Goal: Information Seeking & Learning: Learn about a topic

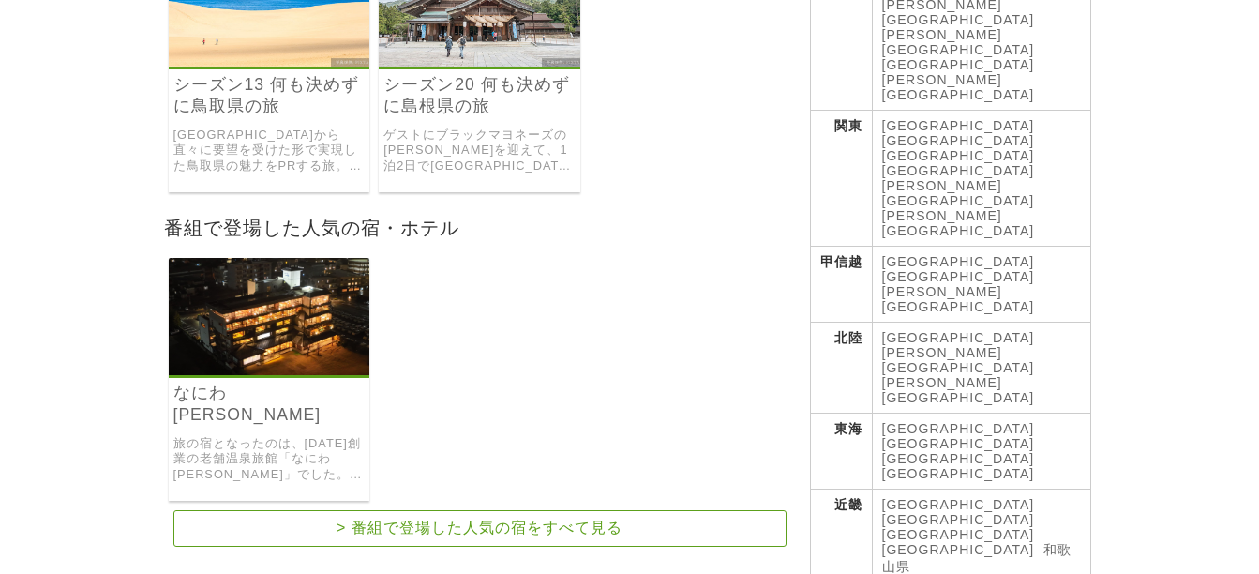
scroll to position [187, 0]
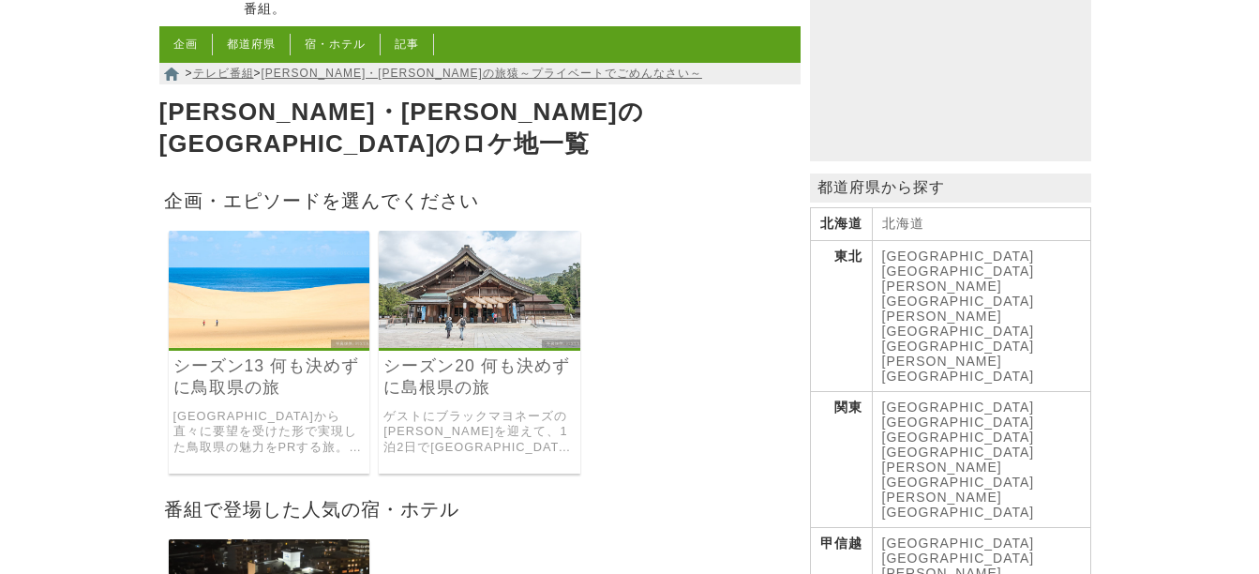
click at [450, 355] on link "シーズン20 何も決めずに島根県の旅" at bounding box center [479, 376] width 192 height 43
click at [285, 355] on link "シーズン13 何も決めずに鳥取県の旅" at bounding box center [269, 376] width 192 height 43
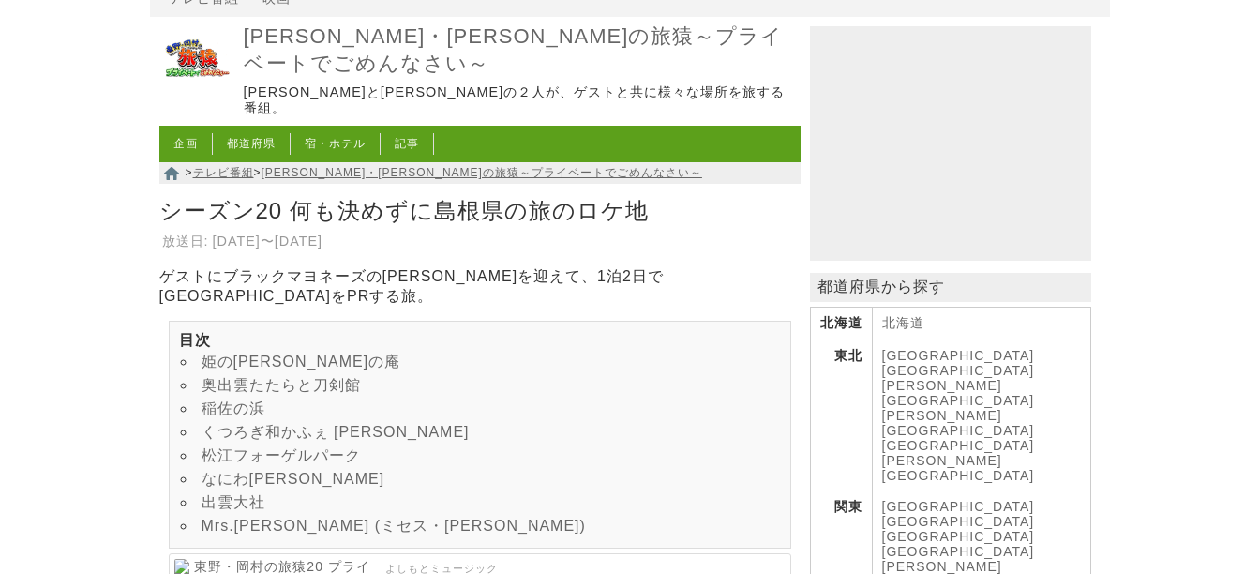
scroll to position [187, 0]
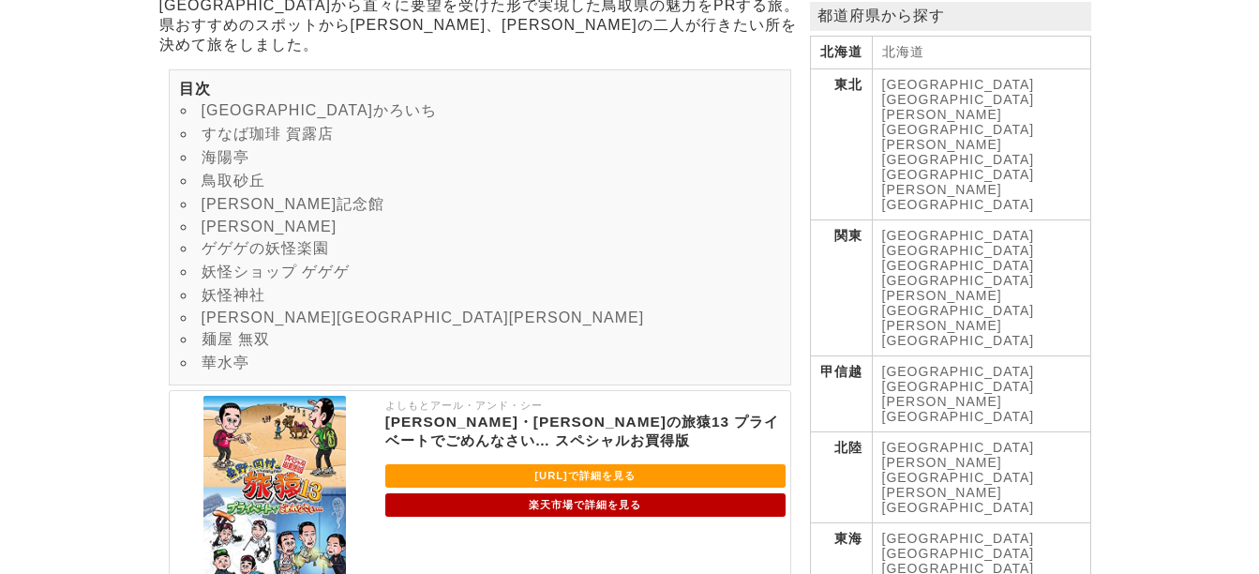
scroll to position [375, 0]
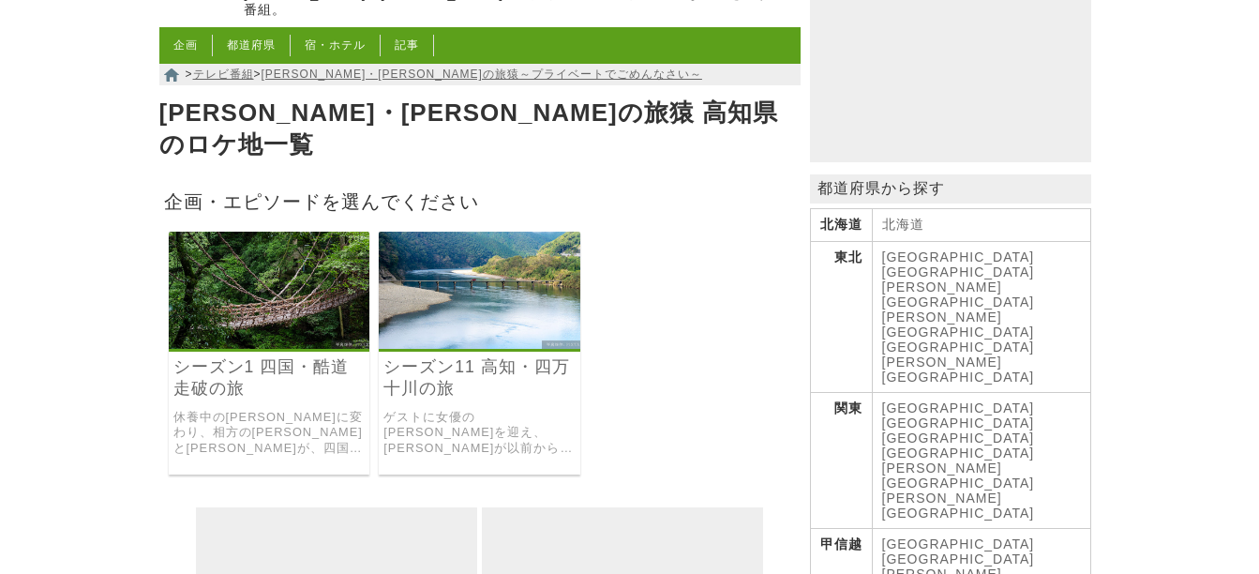
scroll to position [187, 0]
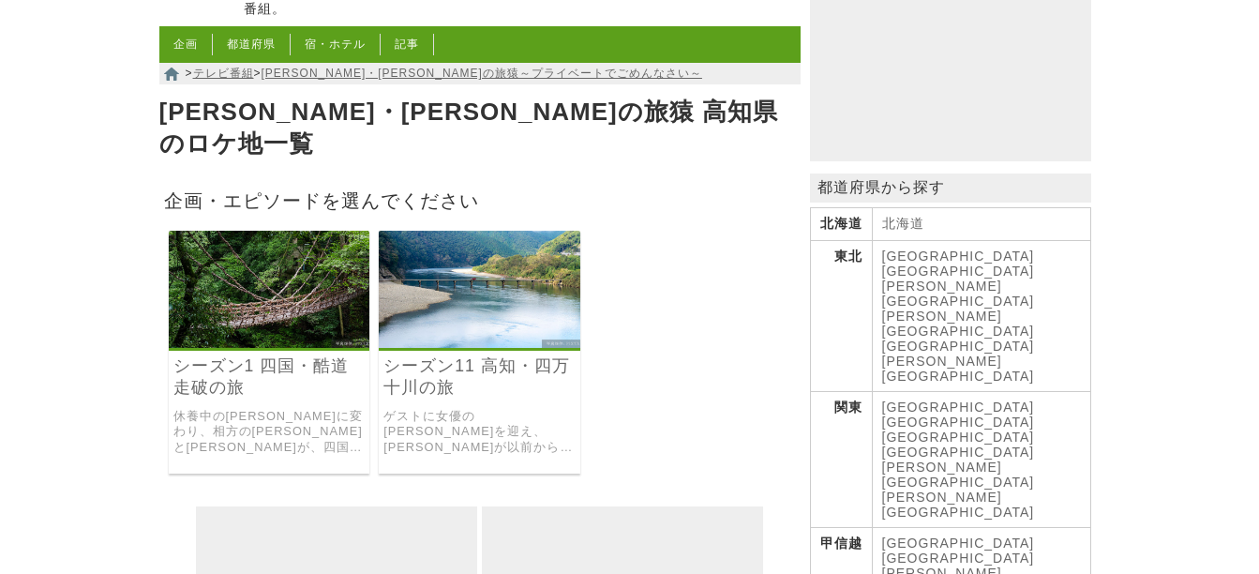
click at [451, 355] on link "シーズン11 高知・四万十川の旅" at bounding box center [479, 376] width 192 height 43
click at [290, 355] on link "シーズン1 四国・酷道走破の旅" at bounding box center [269, 376] width 192 height 43
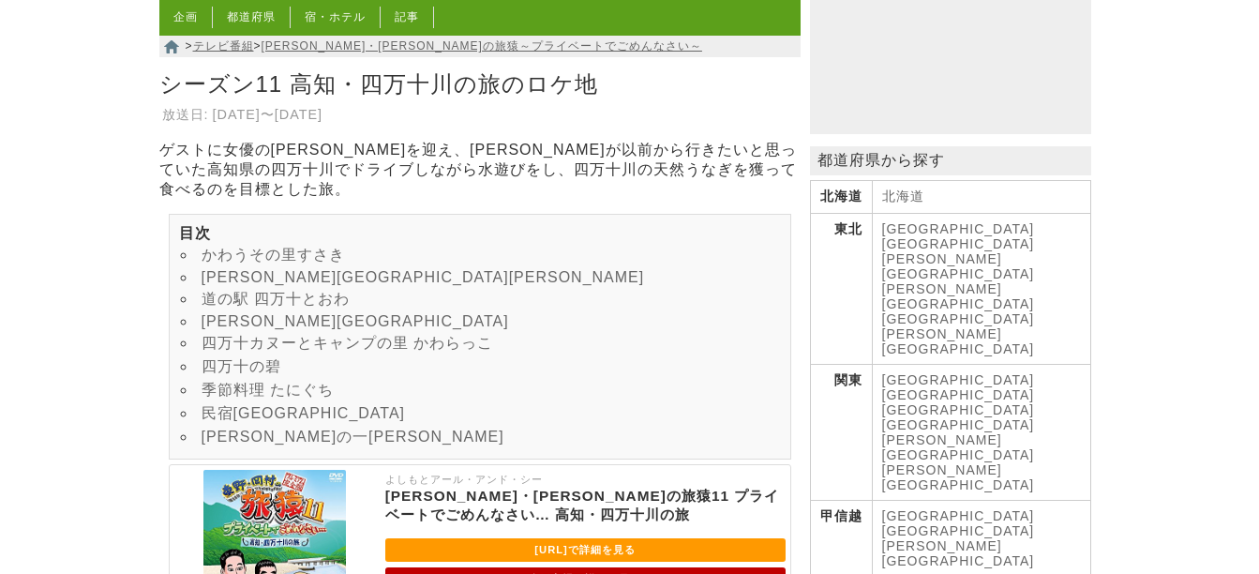
scroll to position [281, 0]
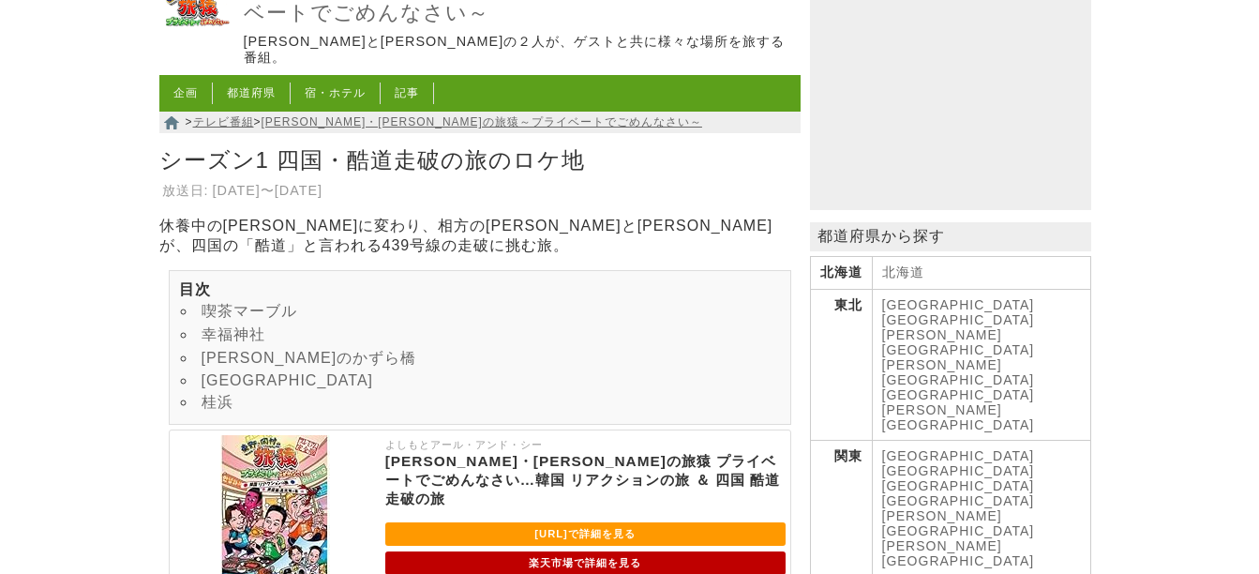
scroll to position [375, 0]
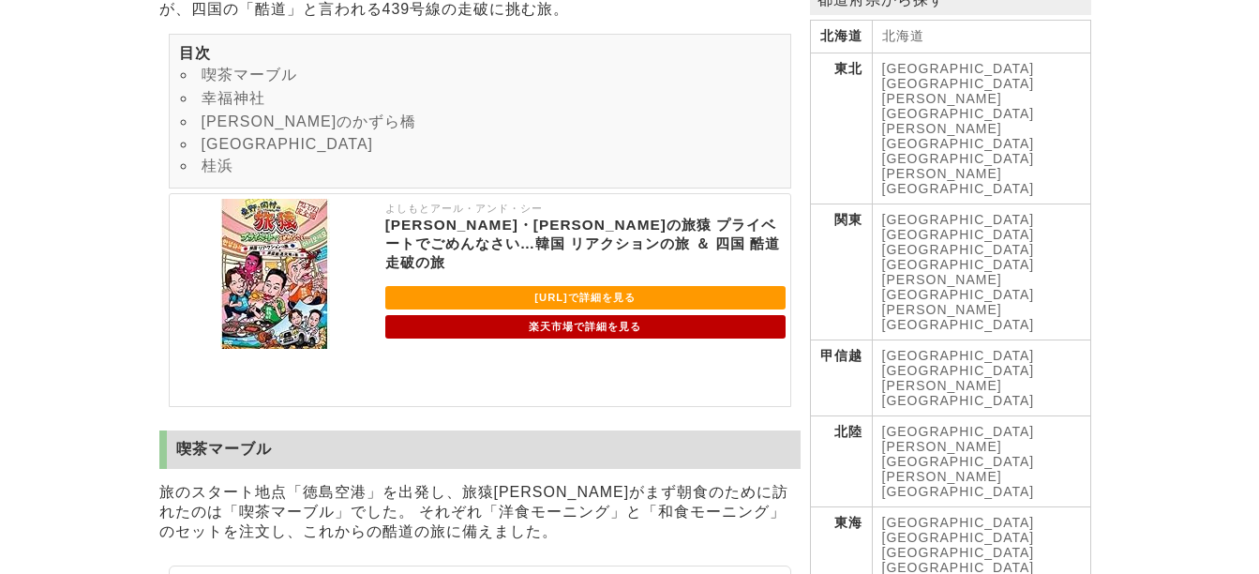
click at [945, 363] on link "[GEOGRAPHIC_DATA]" at bounding box center [958, 370] width 153 height 15
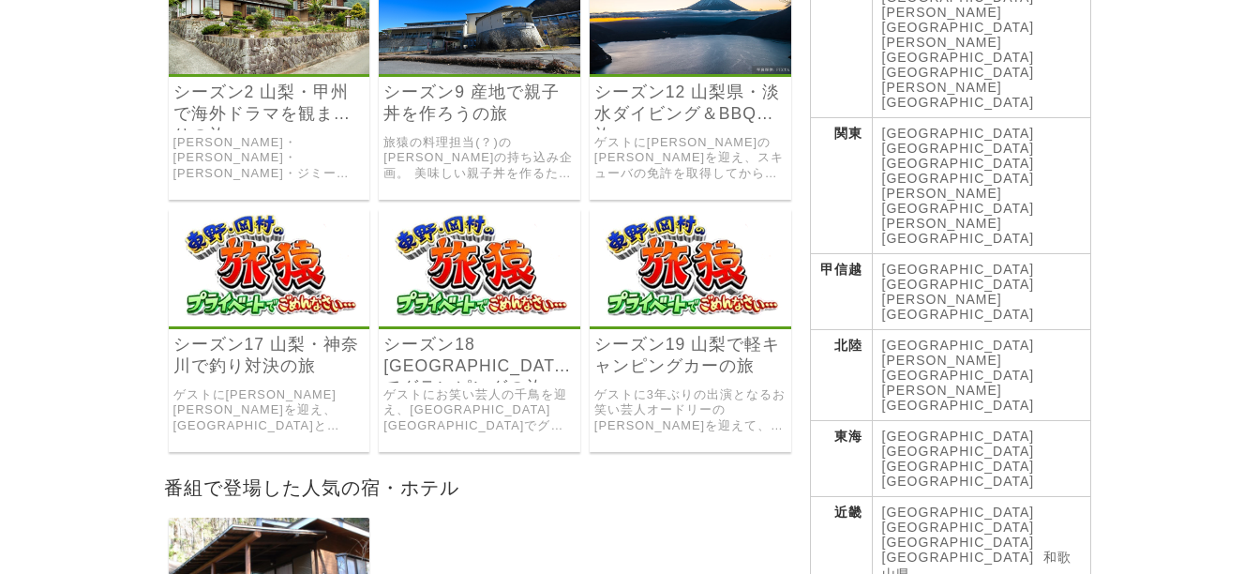
scroll to position [469, 0]
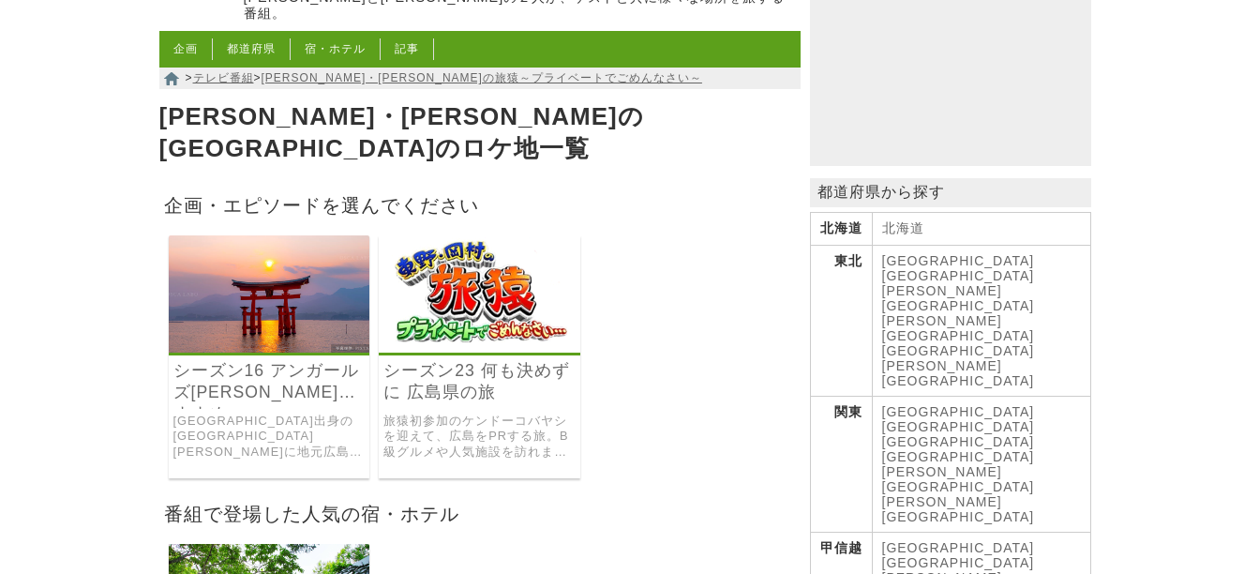
scroll to position [187, 0]
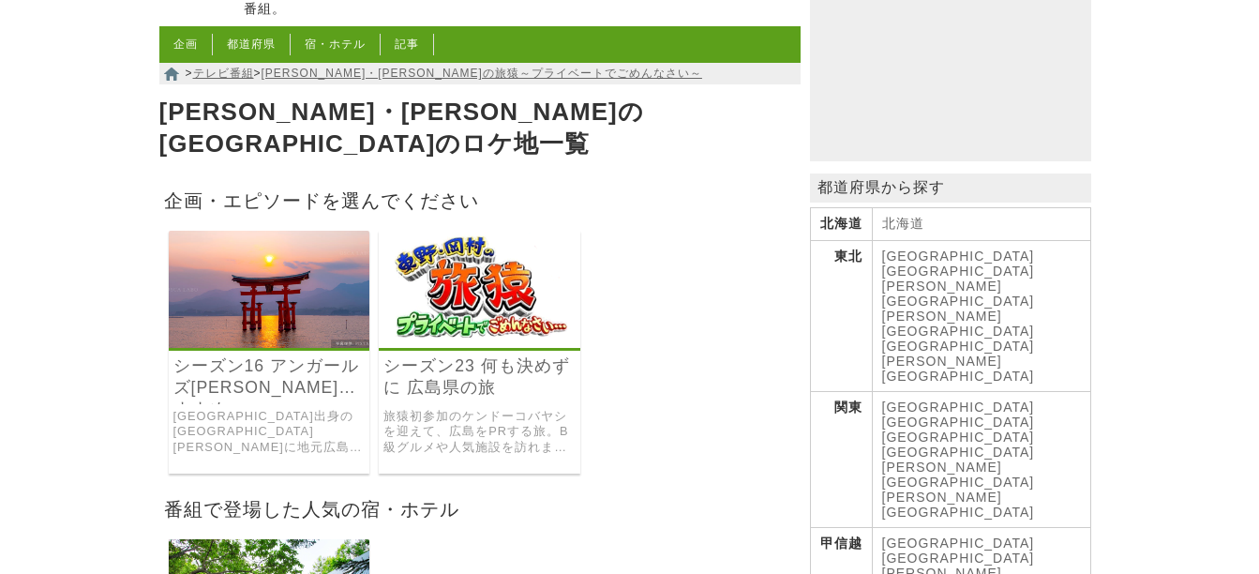
click at [498, 355] on link "シーズン23 何も決めずに 広島県の旅" at bounding box center [479, 376] width 192 height 43
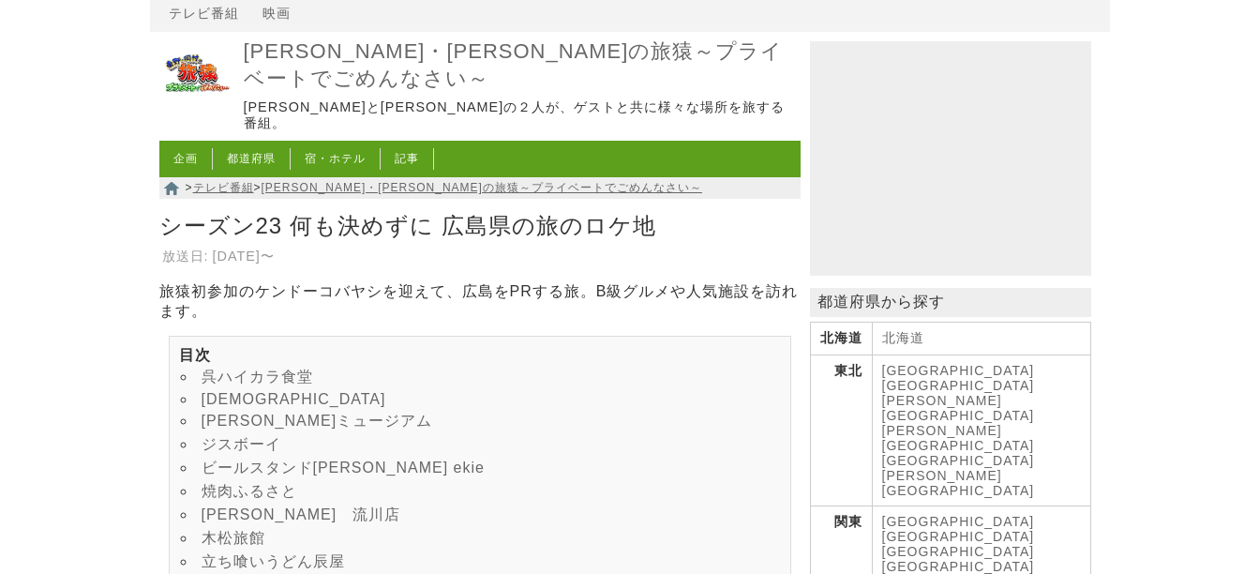
scroll to position [187, 0]
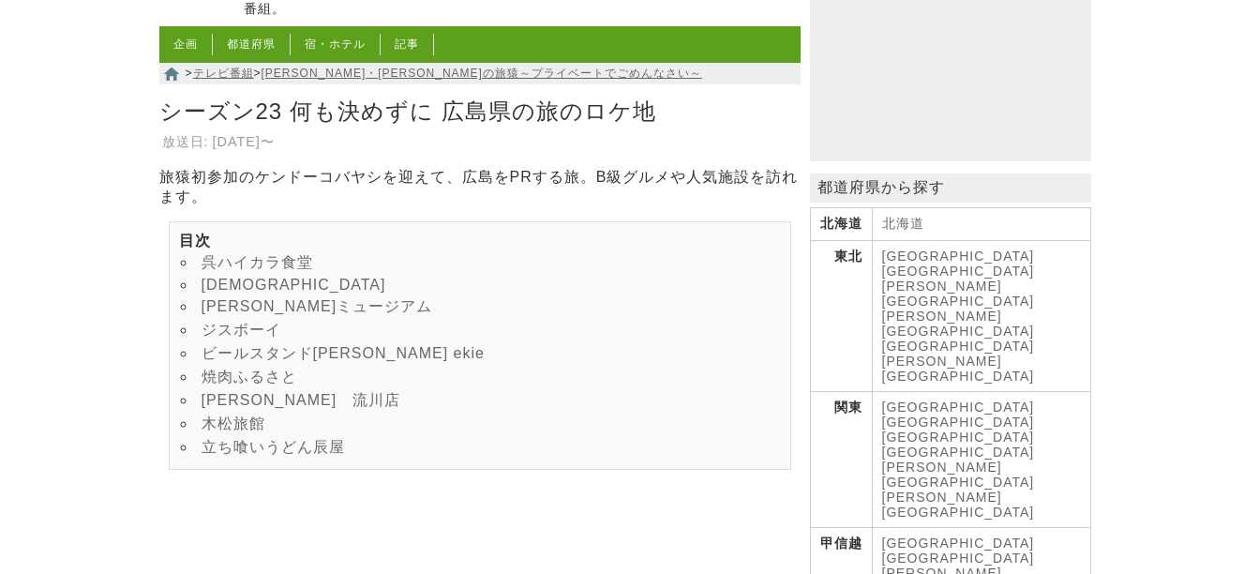
click at [242, 408] on link "[PERSON_NAME]　流川店" at bounding box center [302, 400] width 200 height 16
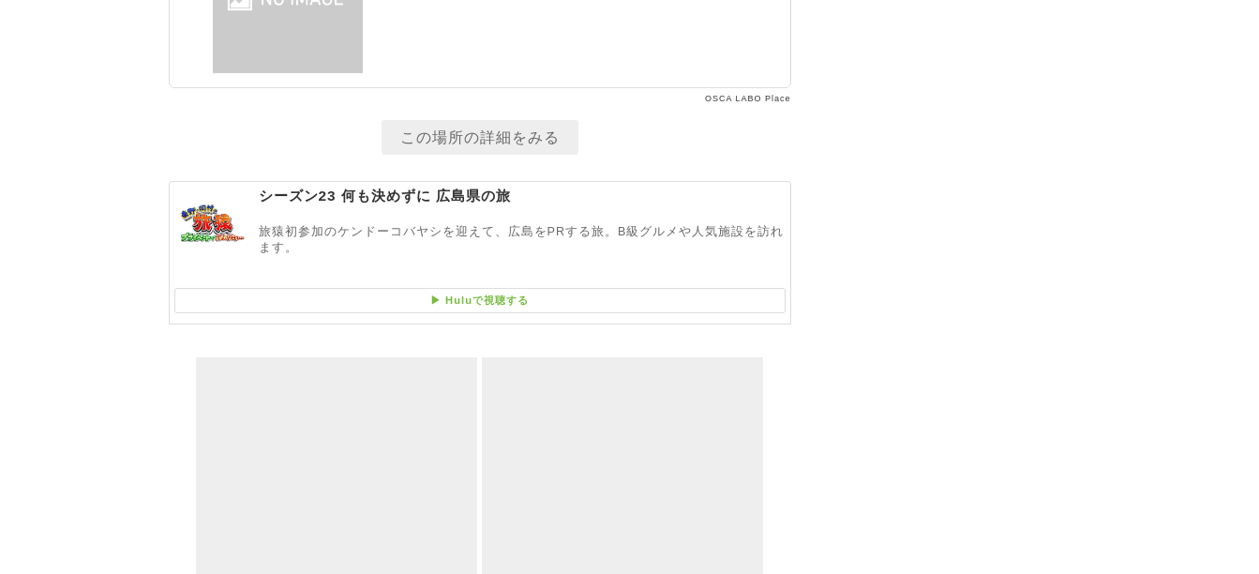
scroll to position [8192, 0]
